Goal: Communication & Community: Answer question/provide support

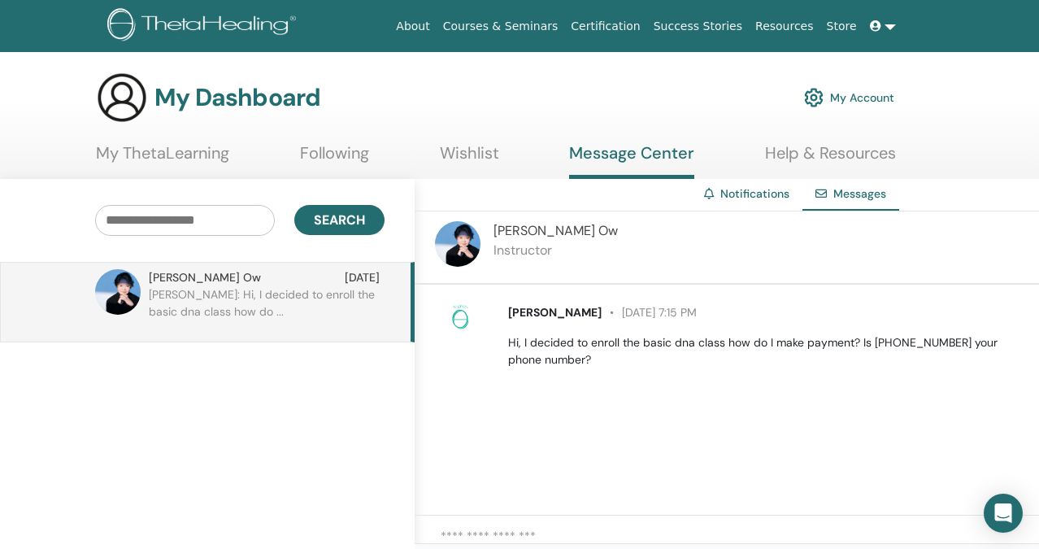
click at [737, 196] on link "Notifications" at bounding box center [754, 193] width 69 height 15
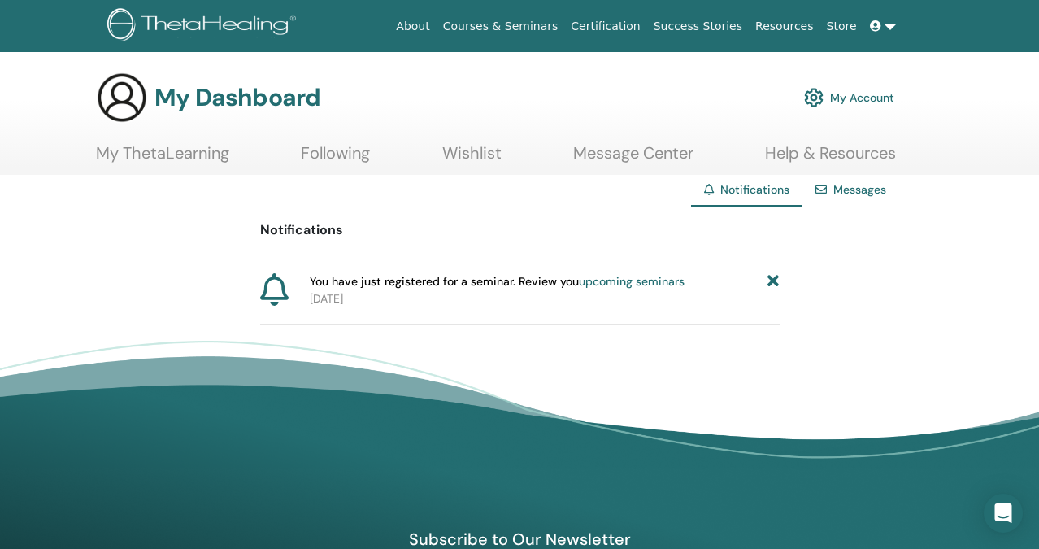
click at [838, 198] on div "Messages" at bounding box center [850, 190] width 97 height 30
click at [854, 185] on link "Messages" at bounding box center [859, 189] width 53 height 15
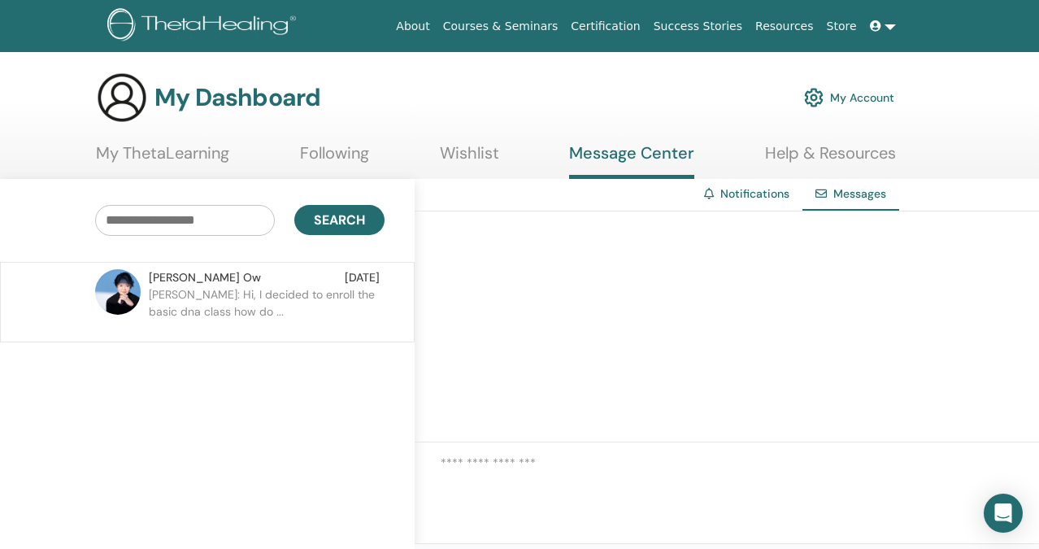
click at [202, 313] on p "[PERSON_NAME]: Hi, I decided to enroll the basic dna class how do ..." at bounding box center [267, 310] width 236 height 49
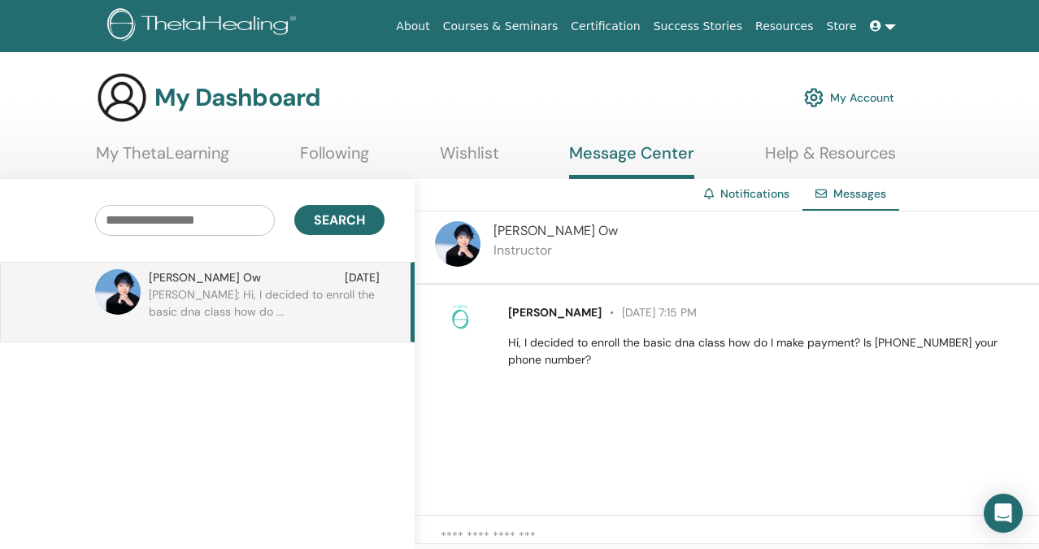
click at [742, 199] on link "Notifications" at bounding box center [754, 193] width 69 height 15
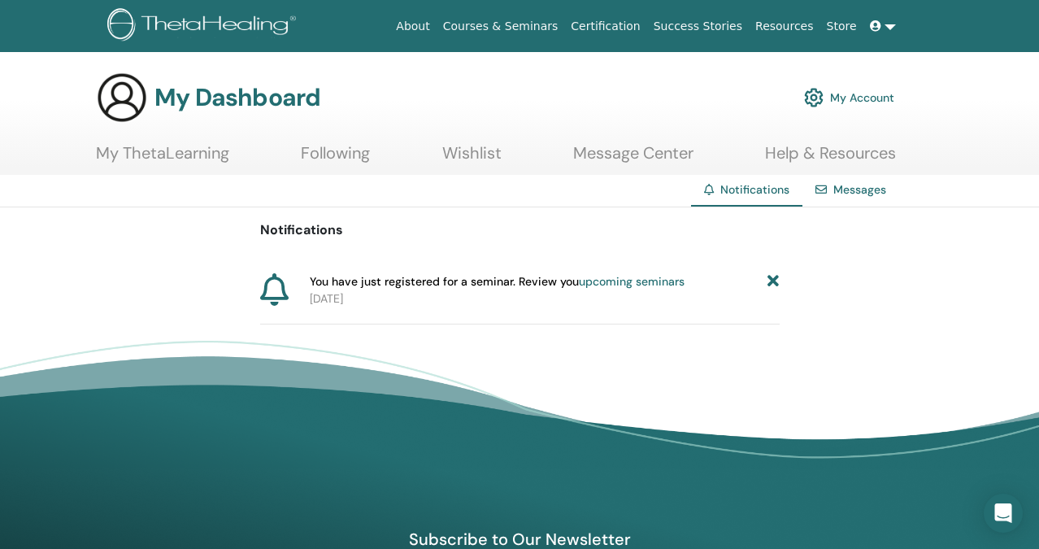
click at [773, 280] on icon at bounding box center [772, 281] width 11 height 17
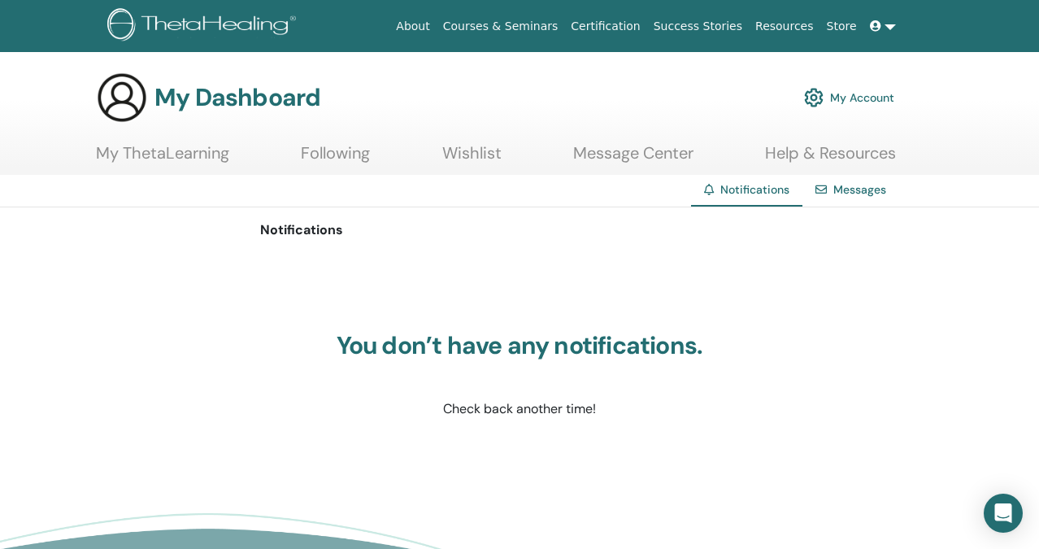
click at [854, 194] on link "Messages" at bounding box center [859, 189] width 53 height 15
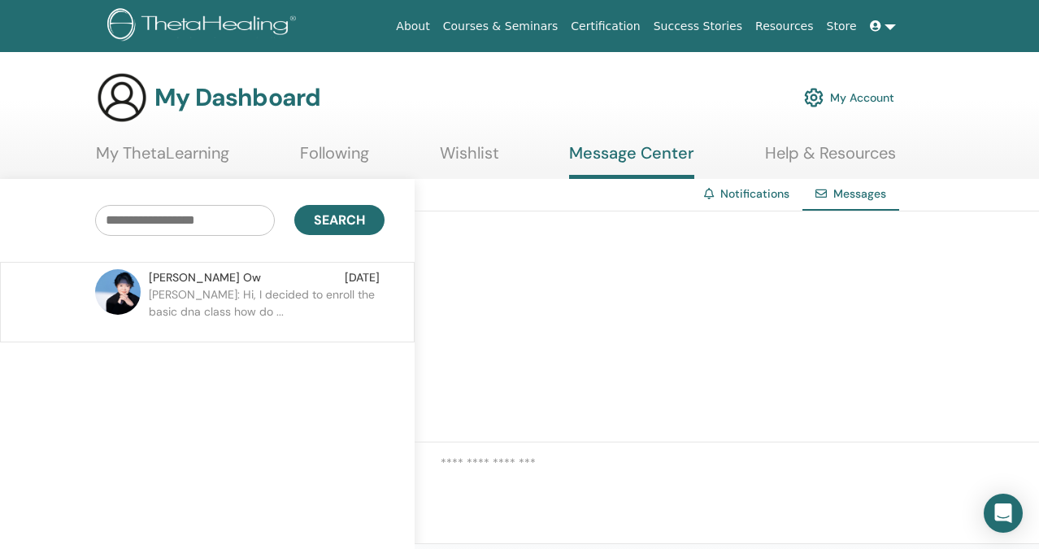
click at [305, 292] on p "[PERSON_NAME]: Hi, I decided to enroll the basic dna class how do ..." at bounding box center [267, 310] width 236 height 49
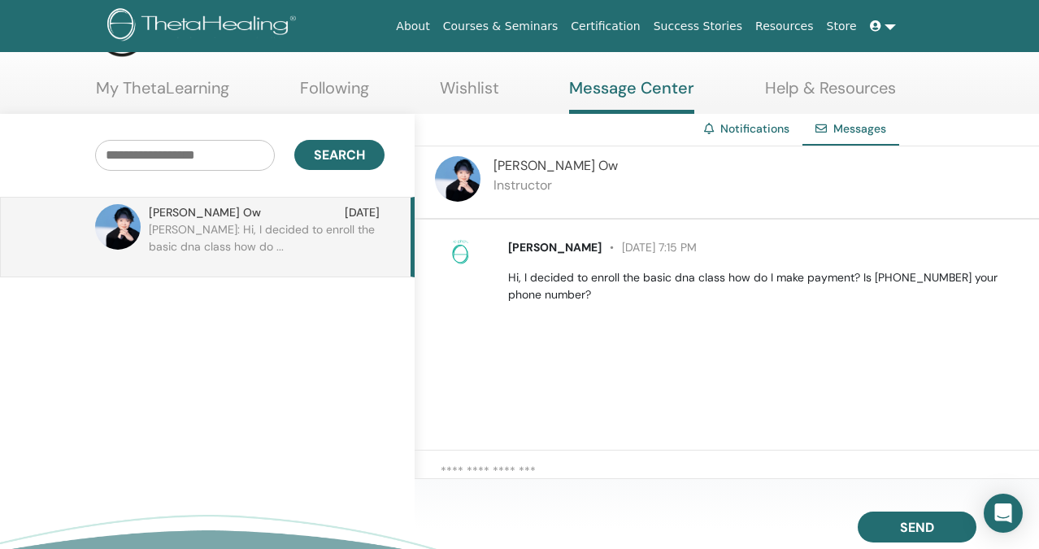
scroll to position [67, 0]
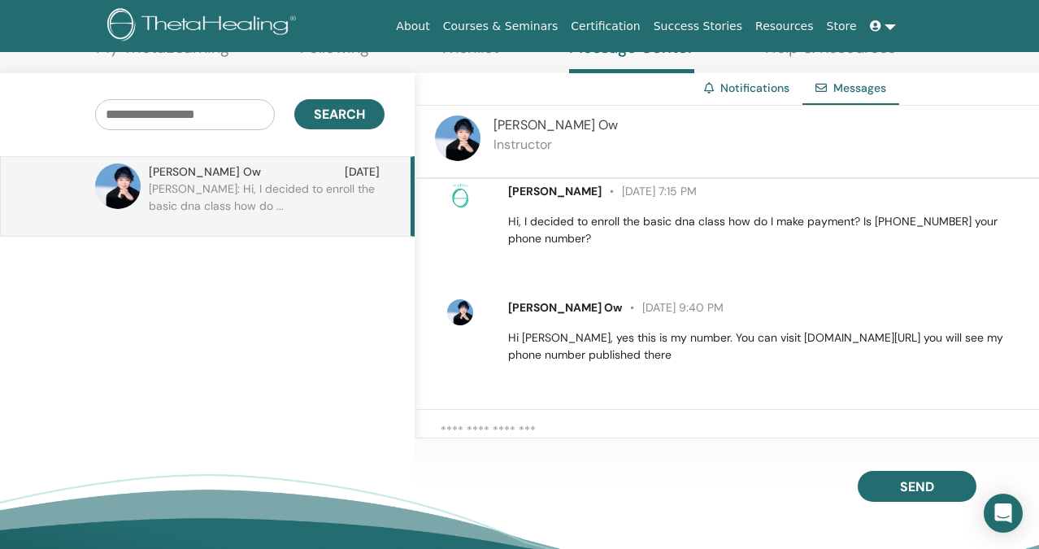
scroll to position [160, 0]
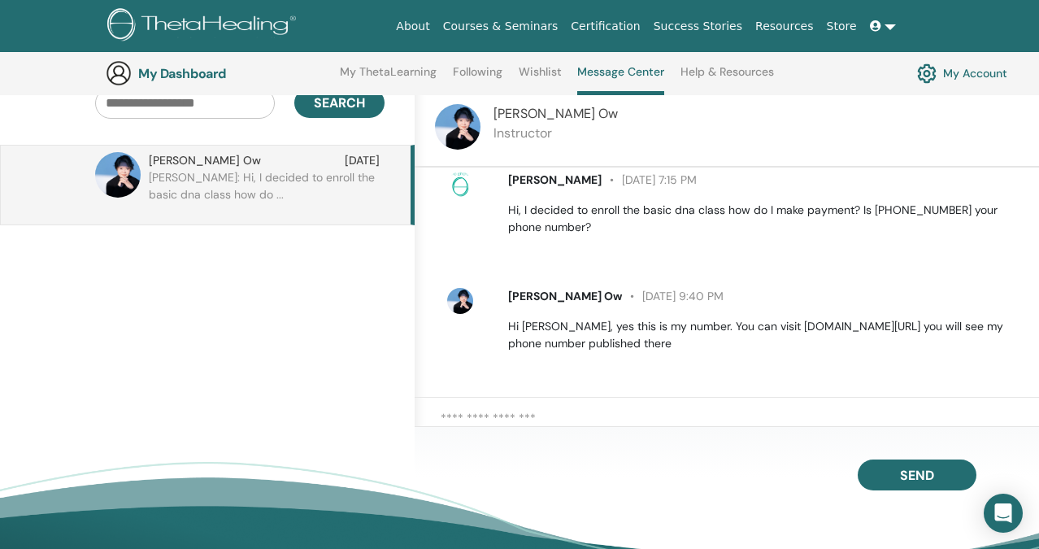
click at [702, 412] on textarea at bounding box center [740, 425] width 598 height 32
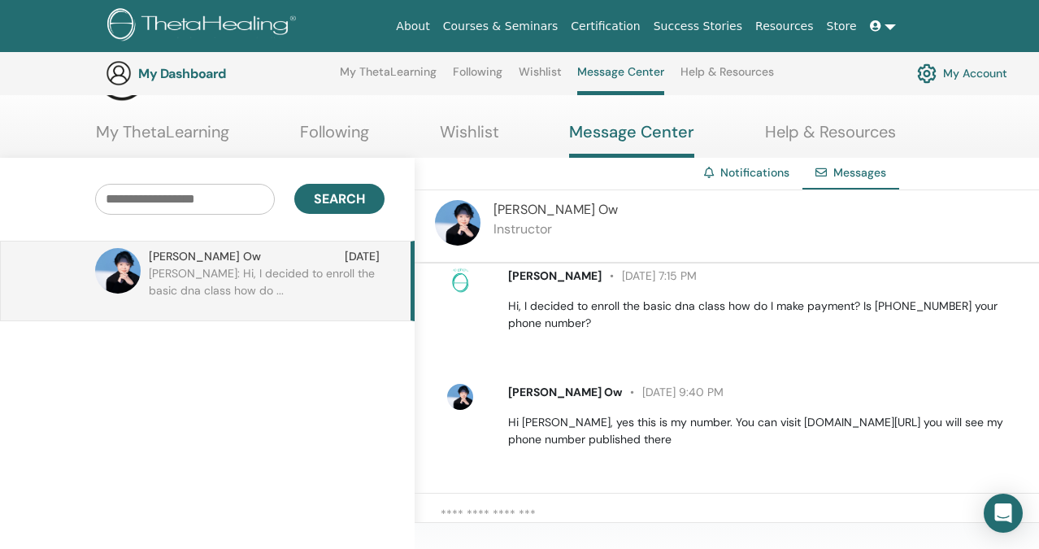
scroll to position [0, 0]
